Goal: Transaction & Acquisition: Purchase product/service

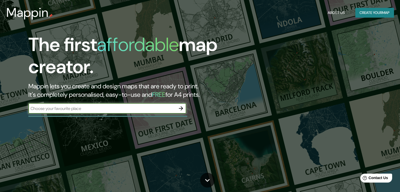
click at [120, 107] on input "text" at bounding box center [101, 108] width 147 height 6
type input "r"
type input "isla chinería"
drag, startPoint x: 149, startPoint y: 107, endPoint x: 24, endPoint y: 109, distance: 125.1
click at [24, 109] on div "The first affordable map creator. Mappin lets you create and design maps that a…" at bounding box center [128, 76] width 240 height 85
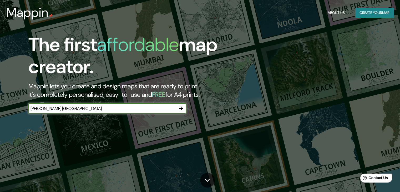
type input "[PERSON_NAME] [GEOGRAPHIC_DATA]"
click at [180, 107] on icon "button" at bounding box center [181, 108] width 6 height 6
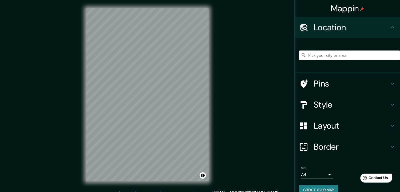
click at [350, 55] on input "Pick your city or area" at bounding box center [349, 54] width 101 height 9
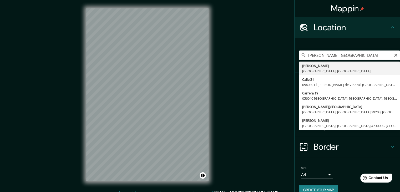
type input "[PERSON_NAME], [GEOGRAPHIC_DATA], [GEOGRAPHIC_DATA]"
